Goal: Task Accomplishment & Management: Manage account settings

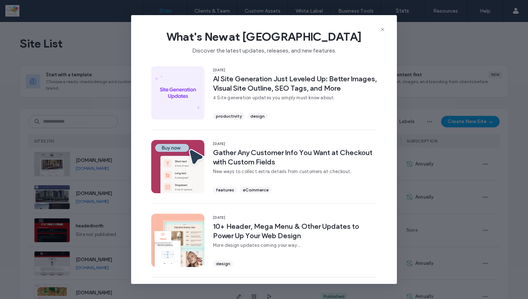
click at [379, 30] on span "What's New at [GEOGRAPHIC_DATA]" at bounding box center [264, 36] width 243 height 14
click at [385, 31] on icon at bounding box center [383, 30] width 6 height 6
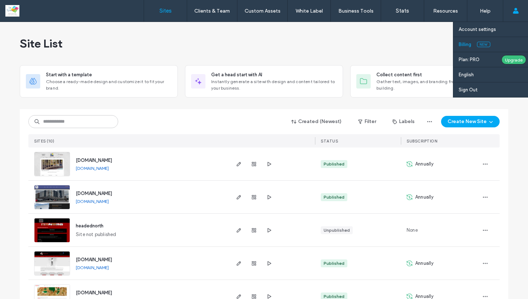
click at [467, 45] on label "Billing" at bounding box center [465, 44] width 13 height 5
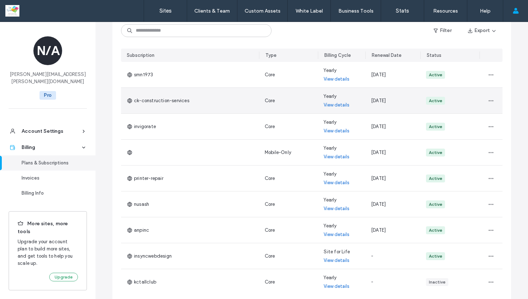
scroll to position [172, 0]
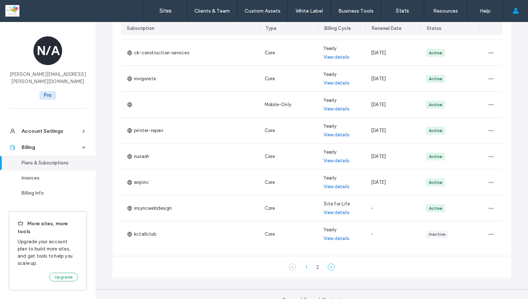
click at [329, 265] on icon at bounding box center [331, 266] width 7 height 7
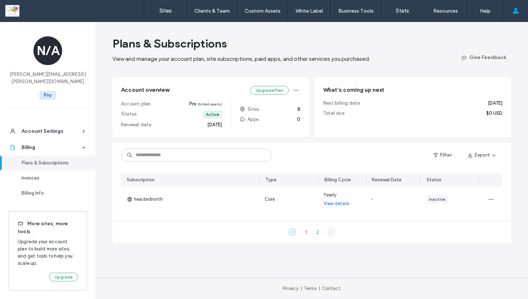
click at [291, 231] on icon at bounding box center [292, 231] width 7 height 7
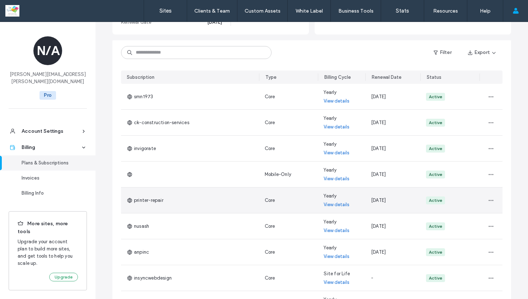
scroll to position [105, 0]
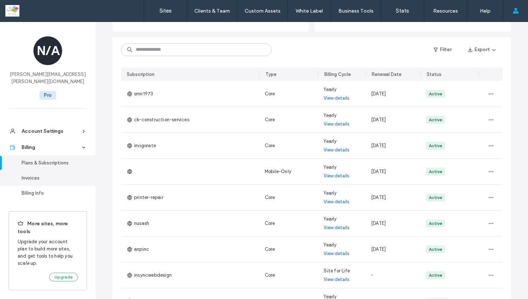
click at [32, 174] on div "Invoices" at bounding box center [51, 177] width 59 height 7
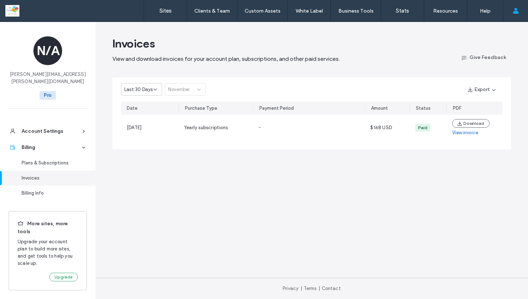
click at [176, 87] on div "Last 30 Days November" at bounding box center [163, 89] width 85 height 13
click at [151, 89] on span "Last 30 Days" at bounding box center [138, 89] width 28 height 7
click at [143, 112] on span "Current Year" at bounding box center [137, 114] width 27 height 7
